Goal: Navigation & Orientation: Understand site structure

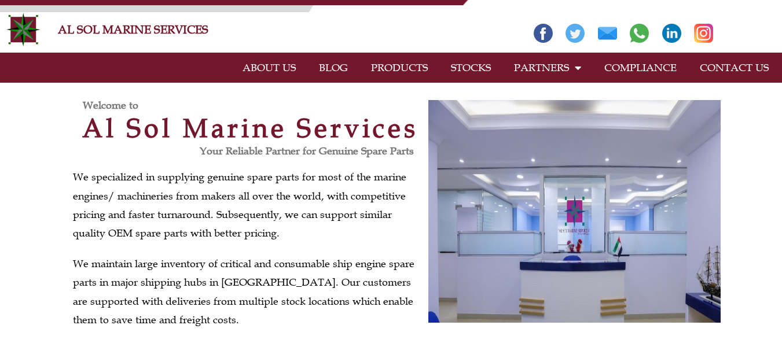
click at [406, 66] on link "PRODUCTS" at bounding box center [400, 67] width 80 height 27
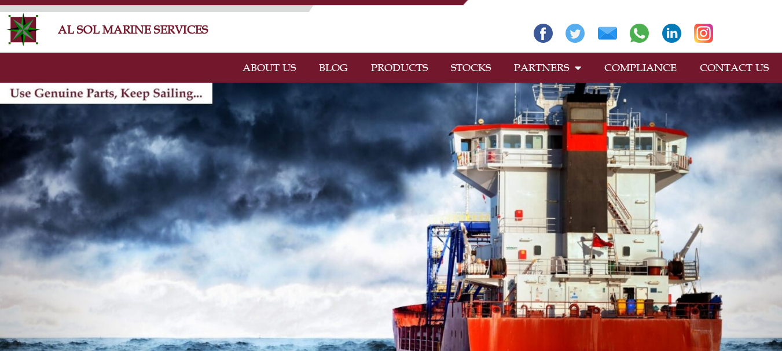
click at [258, 70] on link "ABOUT US" at bounding box center [269, 67] width 76 height 27
